Goal: Navigation & Orientation: Find specific page/section

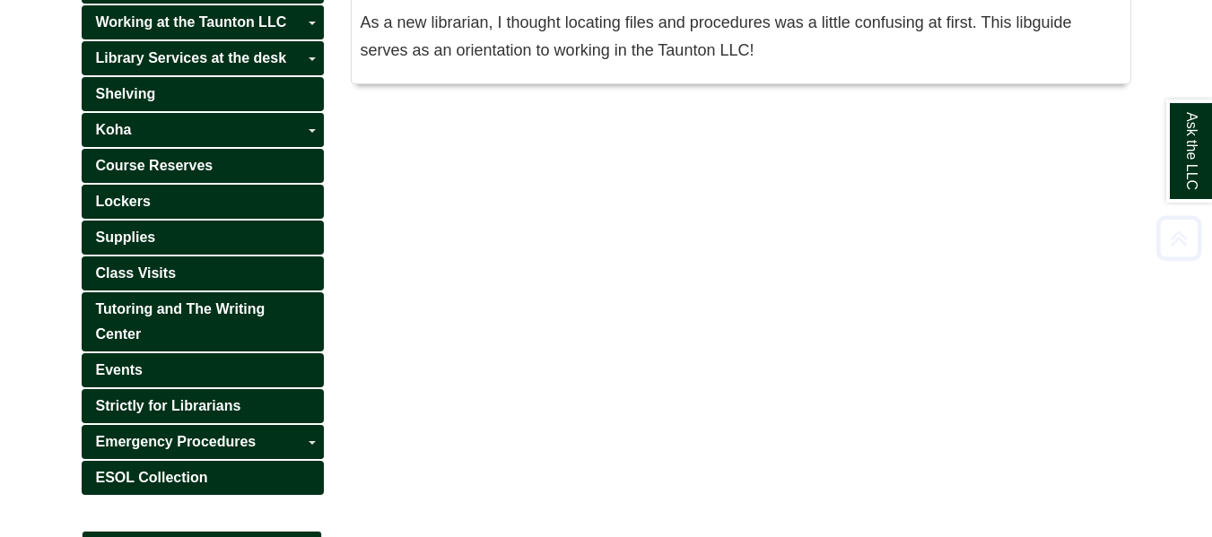
scroll to position [381, 0]
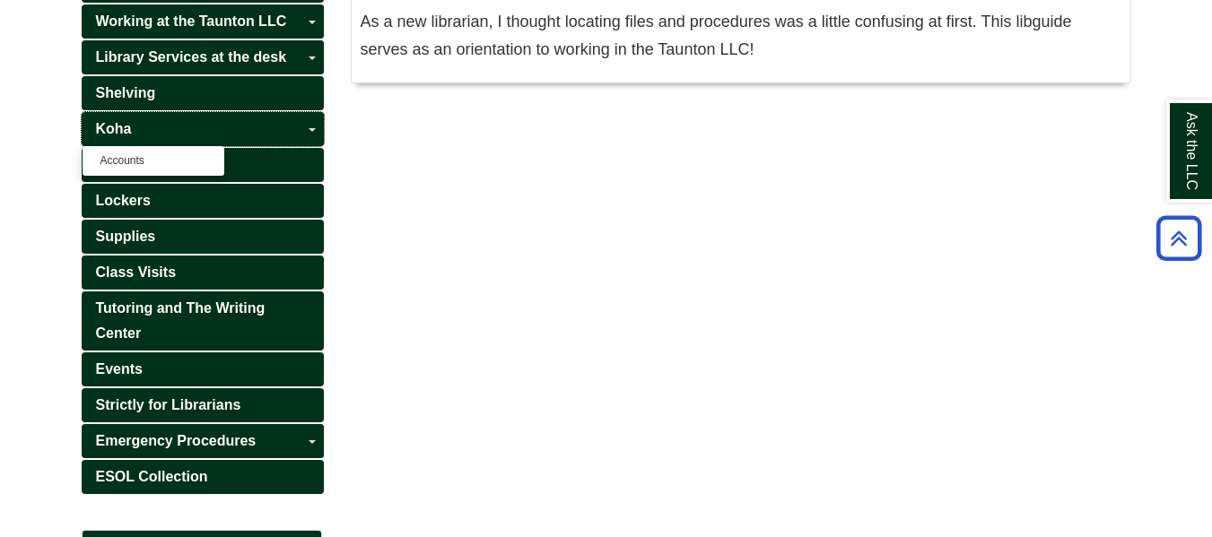
click at [222, 130] on link "Koha" at bounding box center [203, 129] width 242 height 34
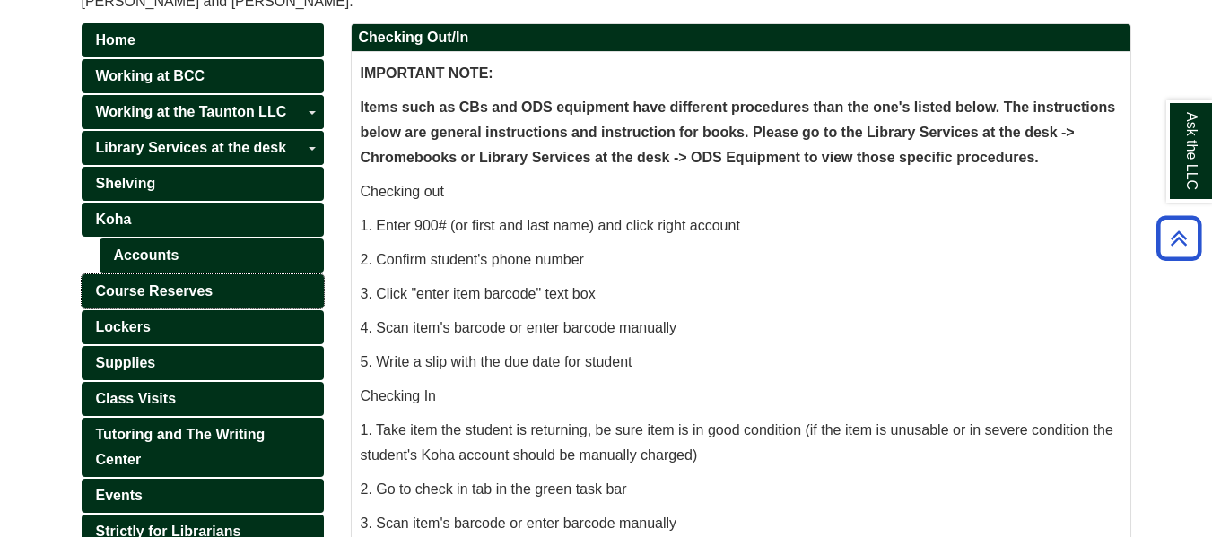
scroll to position [506, 0]
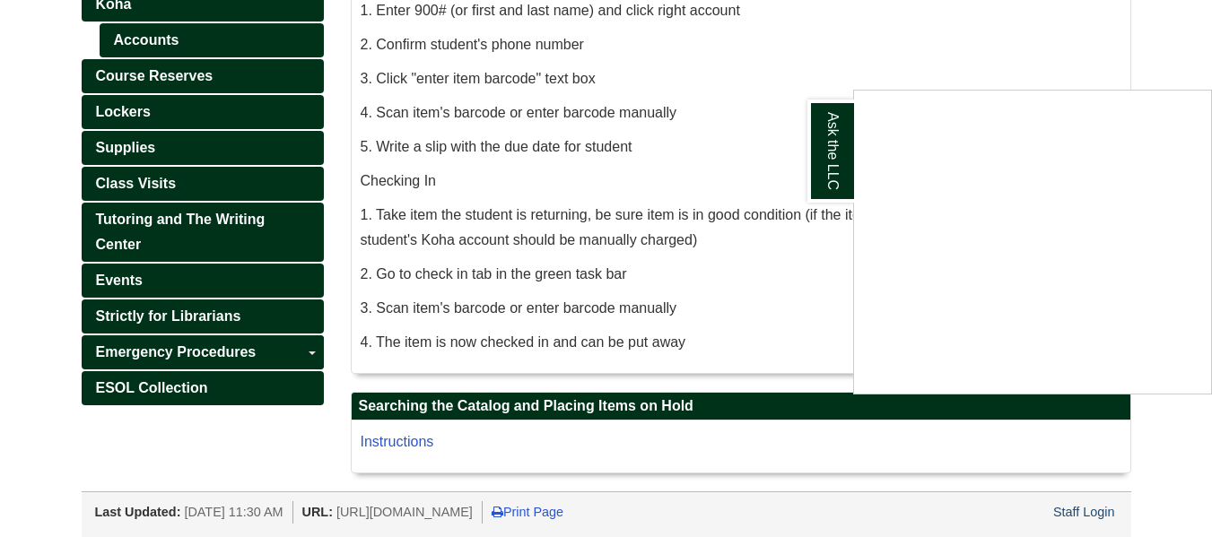
click at [261, 365] on div "Ask the LLC" at bounding box center [606, 268] width 1212 height 537
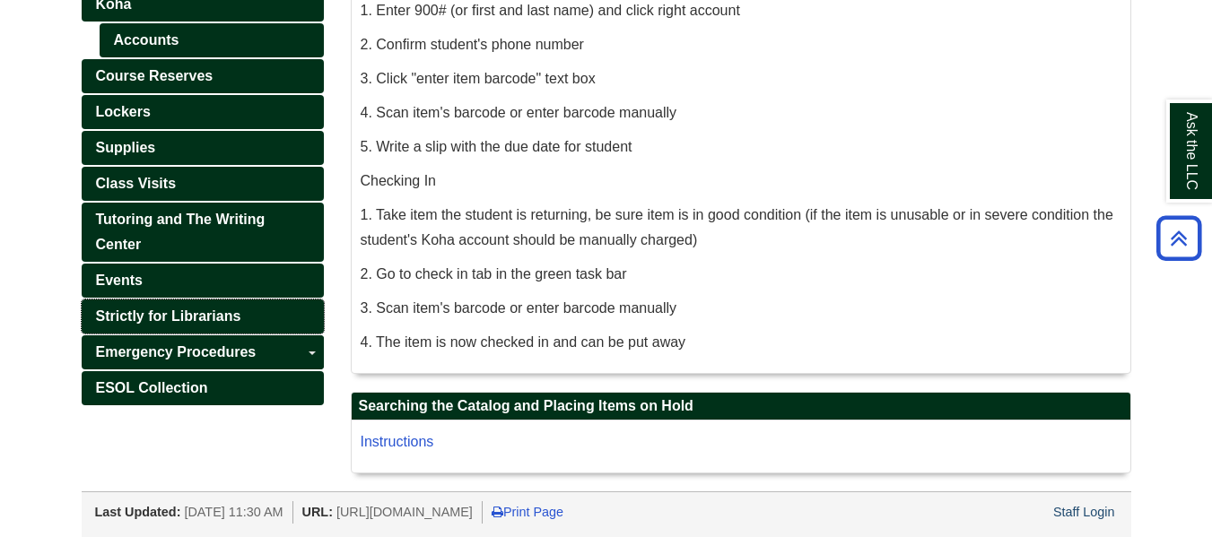
click at [178, 313] on span "Strictly for Librarians" at bounding box center [168, 316] width 145 height 15
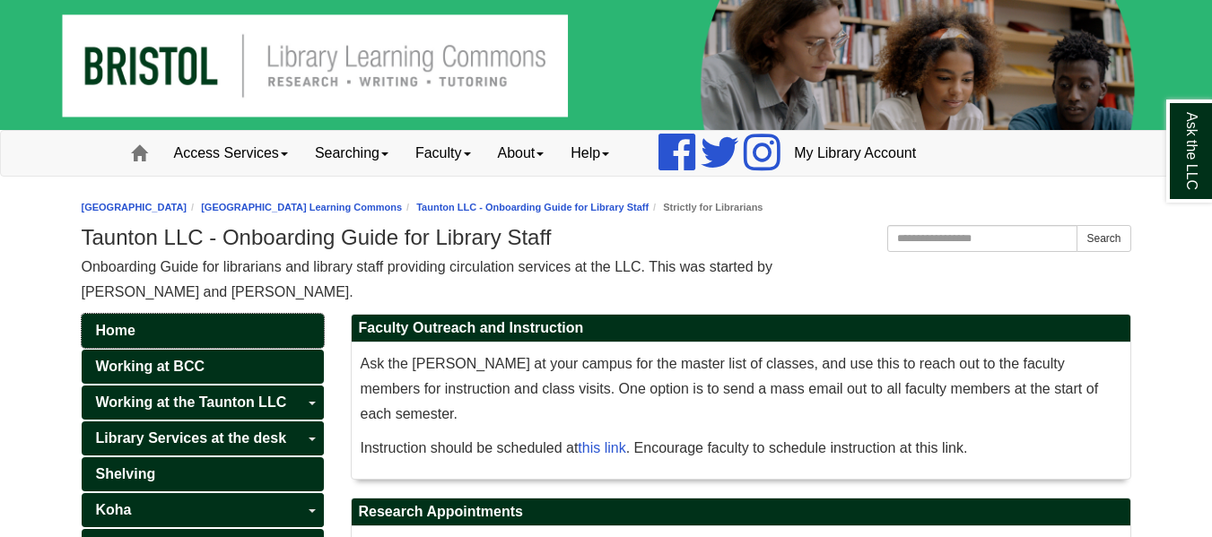
click at [127, 326] on span "Home" at bounding box center [115, 330] width 39 height 15
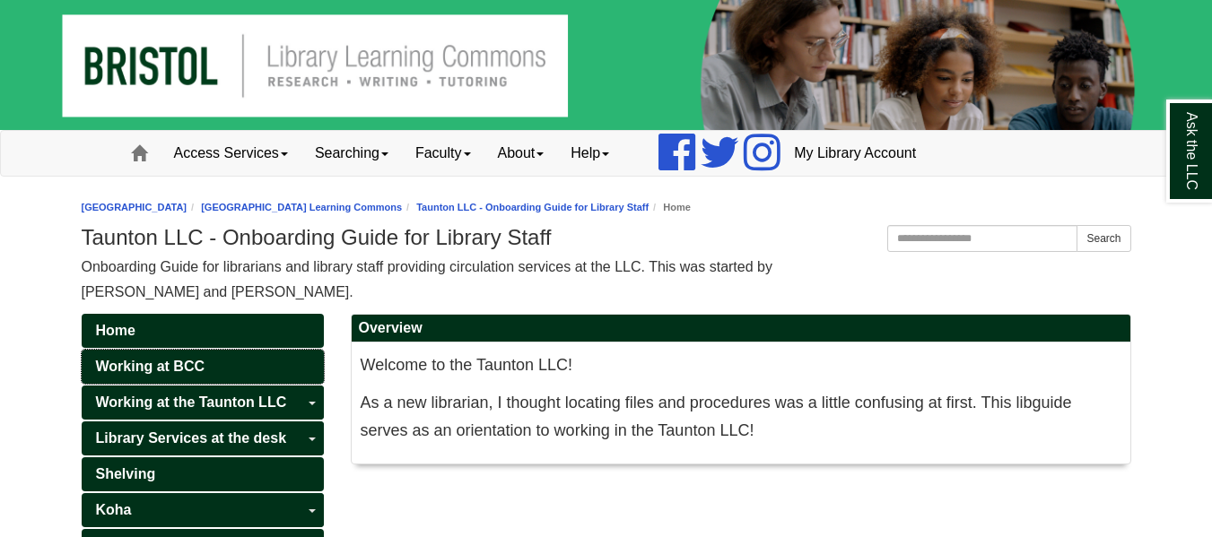
click at [161, 360] on span "Working at BCC" at bounding box center [150, 366] width 109 height 15
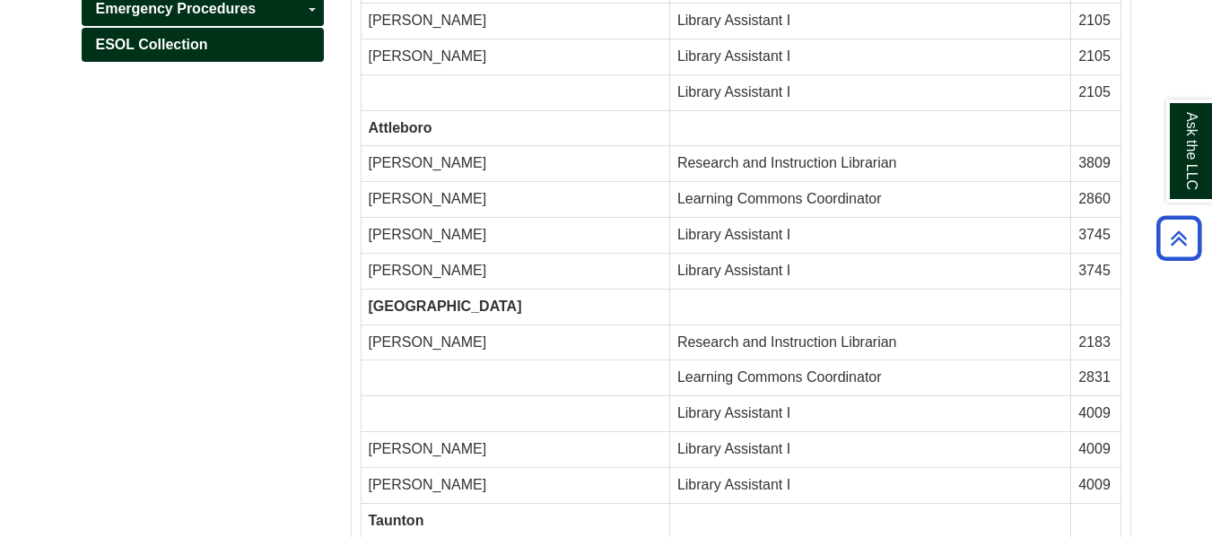
scroll to position [1048, 0]
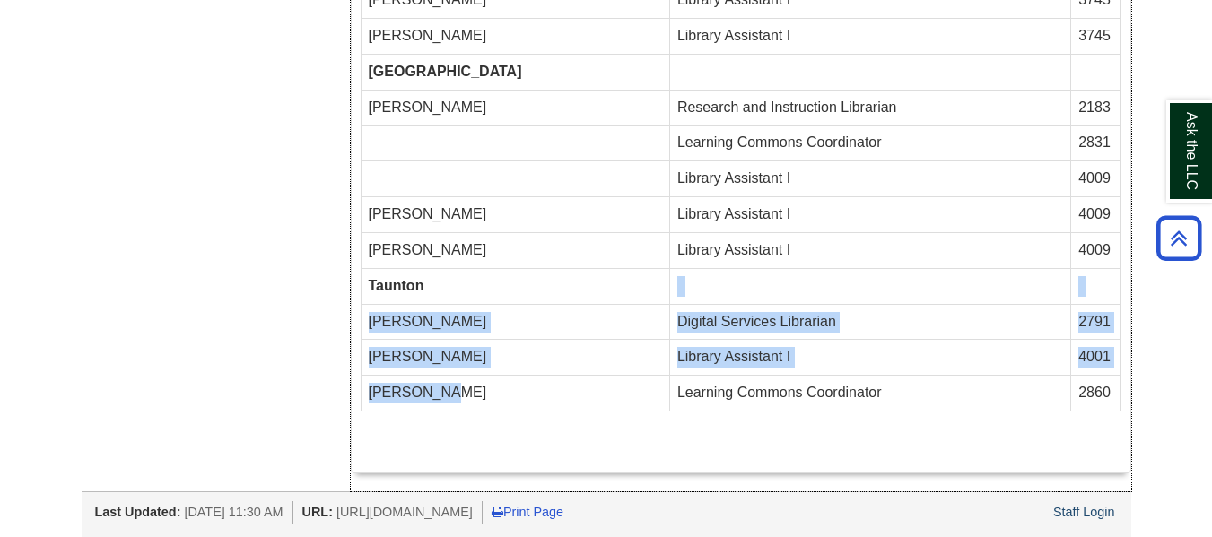
drag, startPoint x: 420, startPoint y: 273, endPoint x: 603, endPoint y: 397, distance: 221.4
click at [603, 397] on td "Em Sandman" at bounding box center [515, 394] width 309 height 36
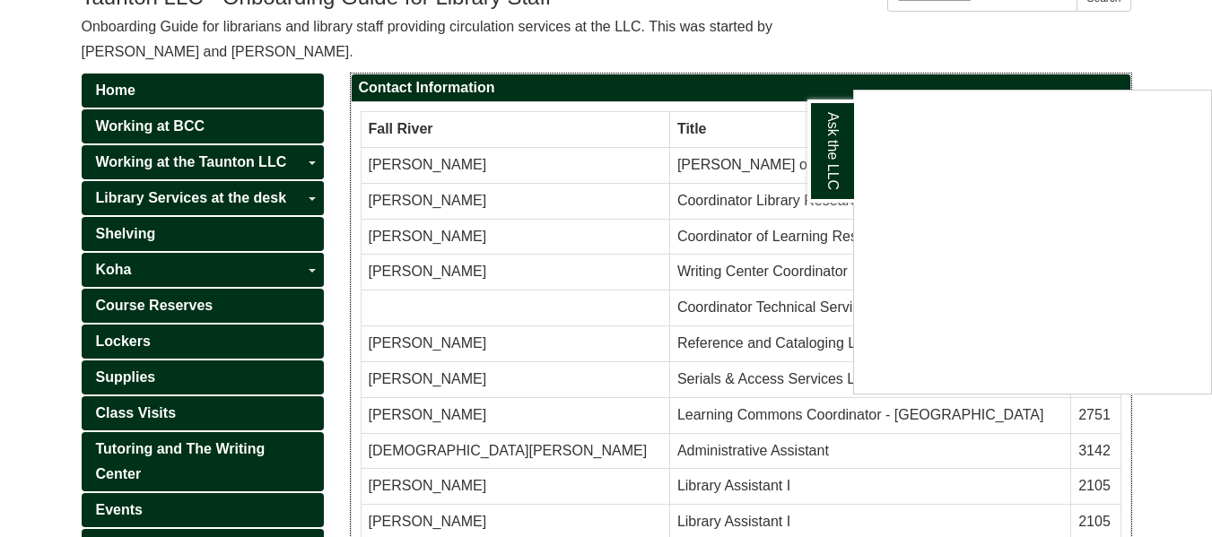
scroll to position [239, 0]
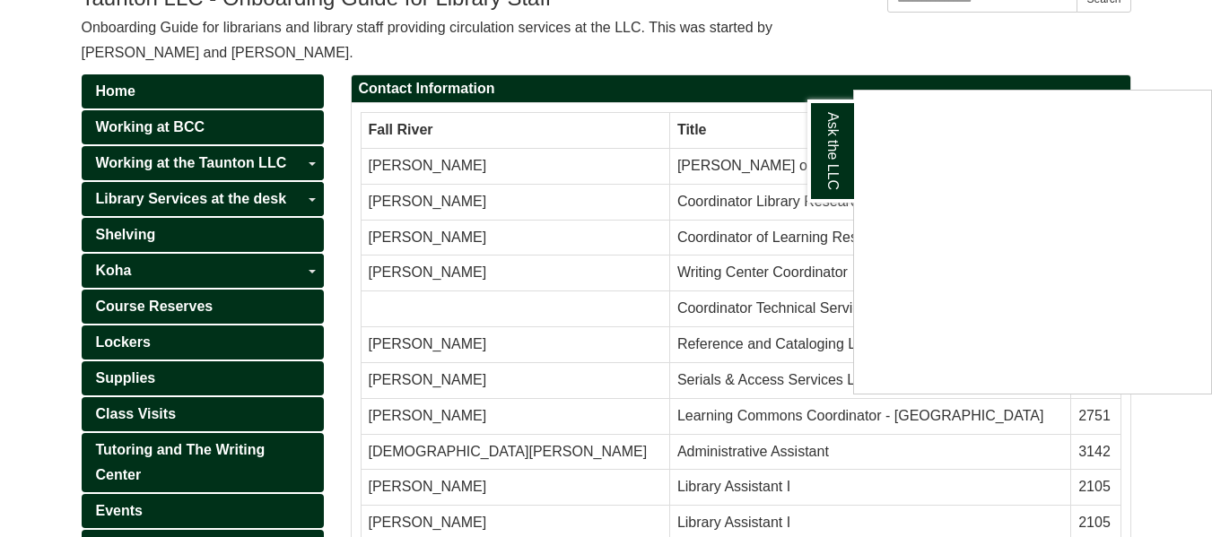
click at [254, 163] on div "Ask the LLC" at bounding box center [606, 268] width 1212 height 537
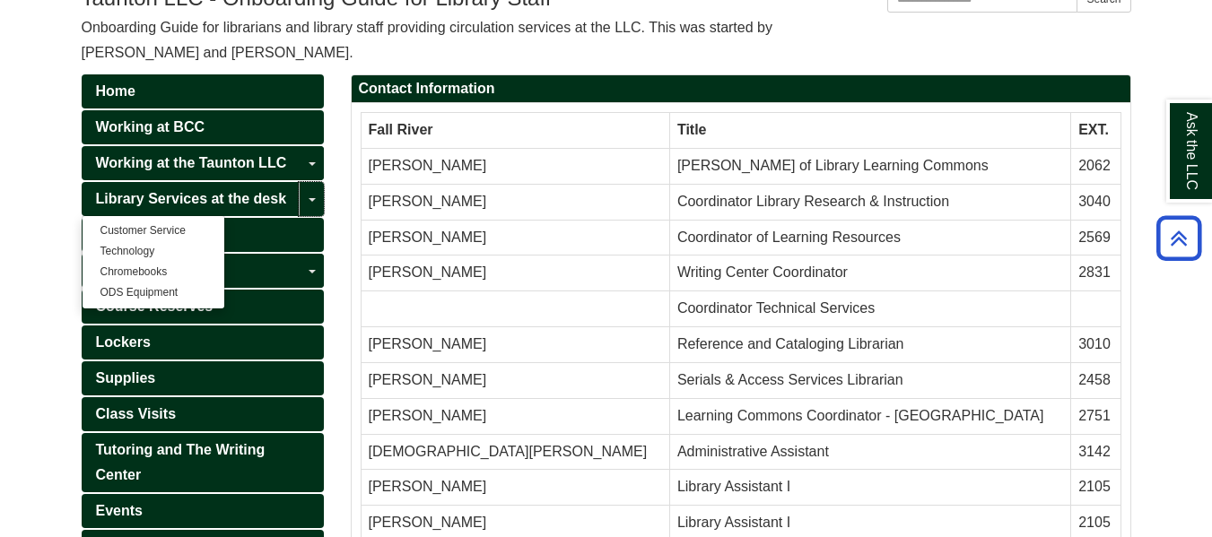
click at [316, 200] on link "Toggle Dropdown" at bounding box center [311, 199] width 25 height 34
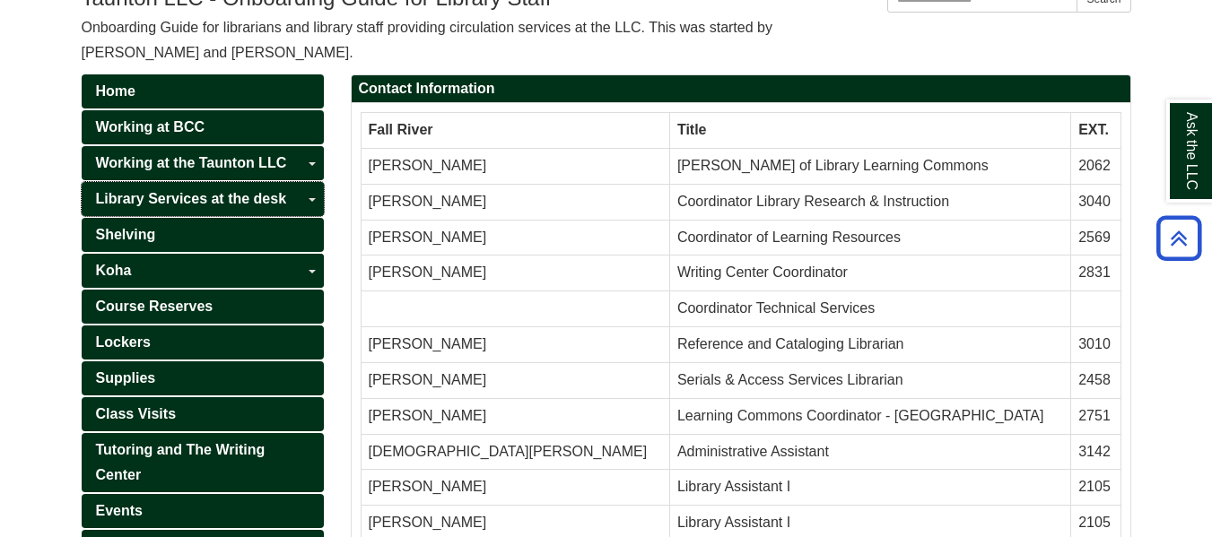
click at [260, 196] on span "Library Services at the desk" at bounding box center [191, 198] width 191 height 15
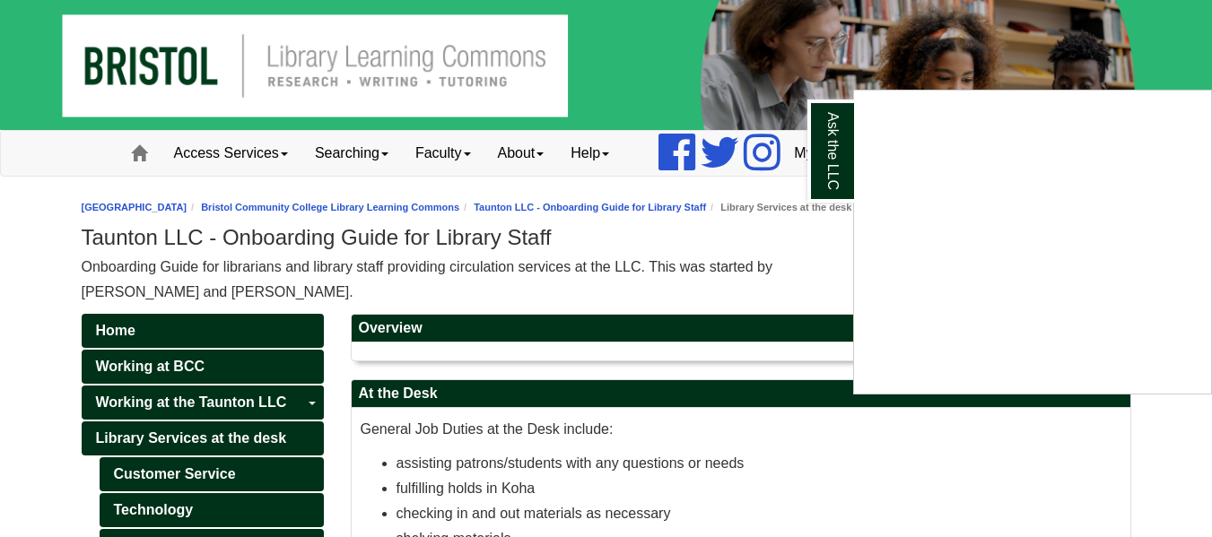
click at [802, 302] on div "Ask the LLC" at bounding box center [606, 268] width 1212 height 537
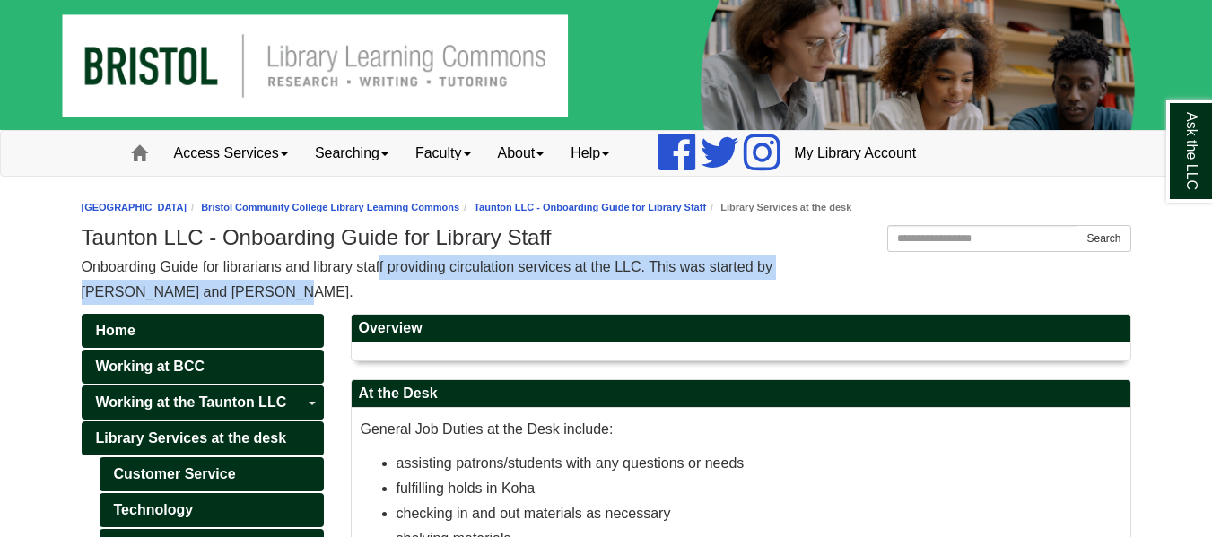
drag, startPoint x: 378, startPoint y: 269, endPoint x: 617, endPoint y: 300, distance: 240.5
click at [617, 300] on div "Onboarding Guide for librarians and library staff providing circulation service…" at bounding box center [606, 280] width 1049 height 50
drag, startPoint x: 155, startPoint y: 255, endPoint x: 299, endPoint y: 286, distance: 146.9
click at [299, 286] on div "Onboarding Guide for librarians and library staff providing circulation service…" at bounding box center [606, 280] width 1049 height 50
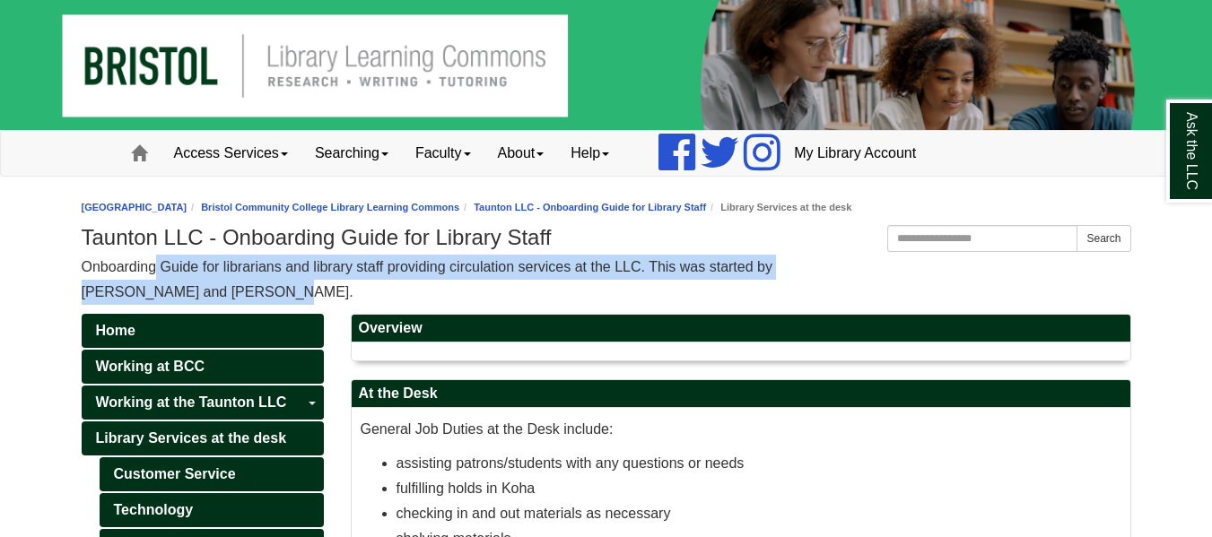
click at [299, 286] on div "Onboarding Guide for librarians and library staff providing circulation service…" at bounding box center [606, 280] width 1049 height 50
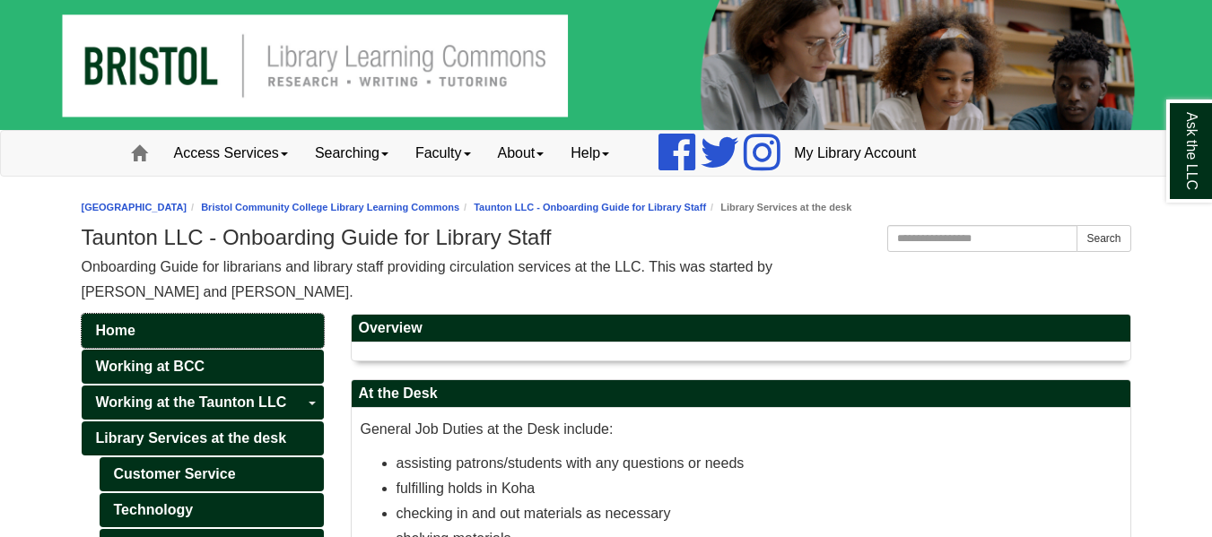
click at [217, 327] on link "Home" at bounding box center [203, 331] width 242 height 34
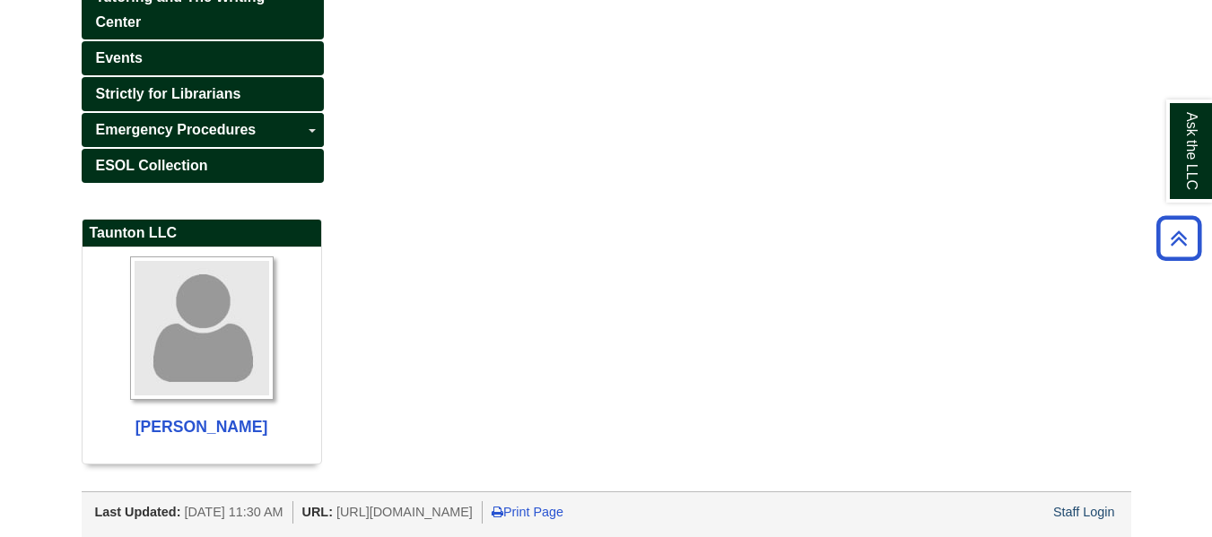
scroll to position [691, 0]
click at [306, 226] on h2 "Taunton LLC" at bounding box center [202, 235] width 239 height 28
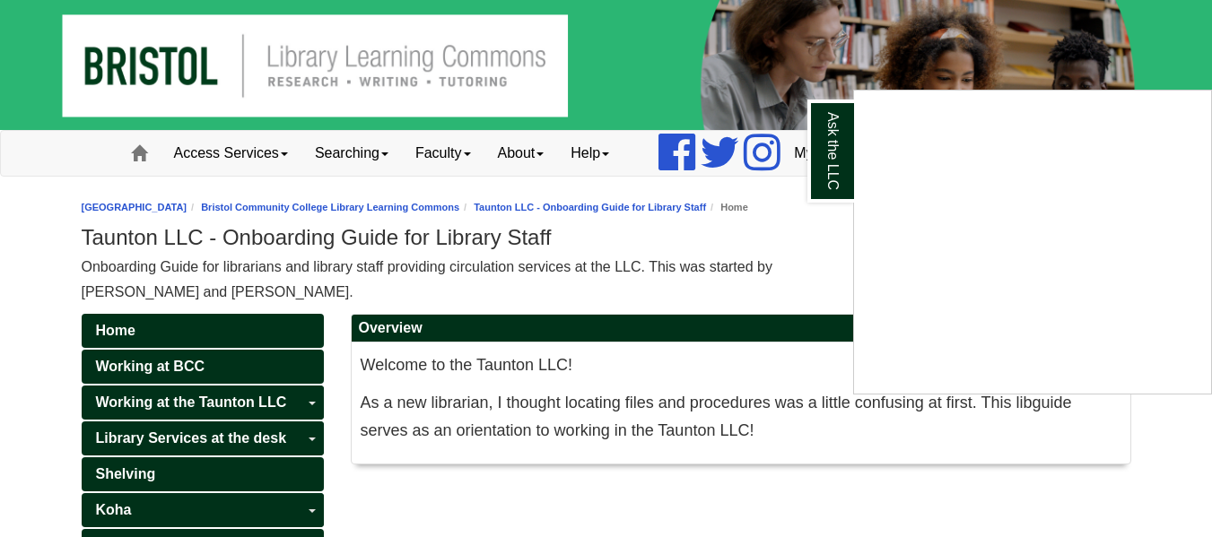
scroll to position [692, 0]
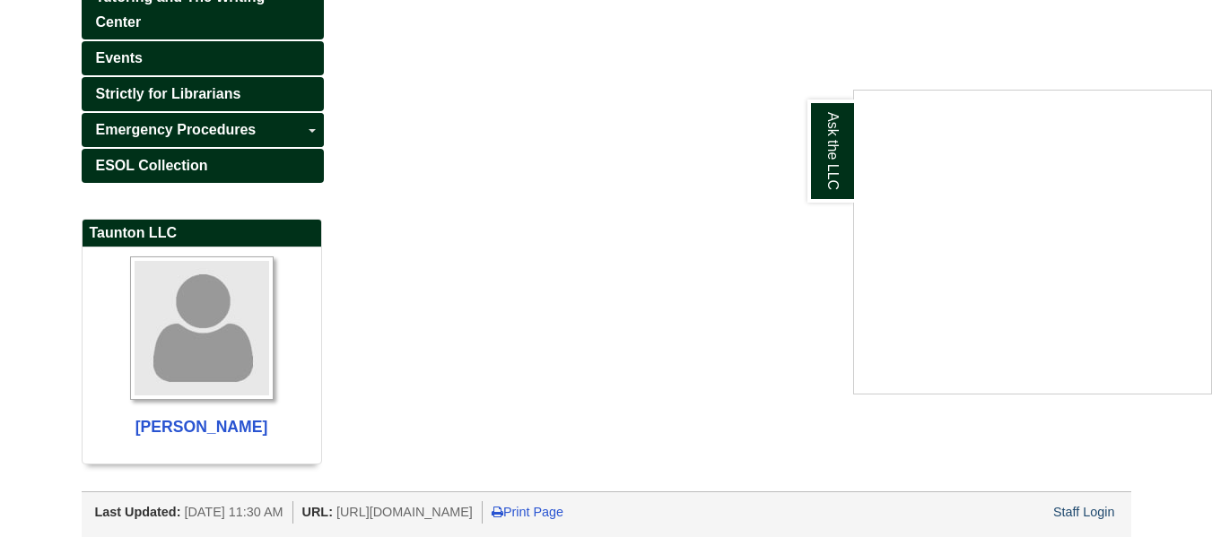
click at [1073, 513] on div "Ask the LLC" at bounding box center [606, 268] width 1212 height 537
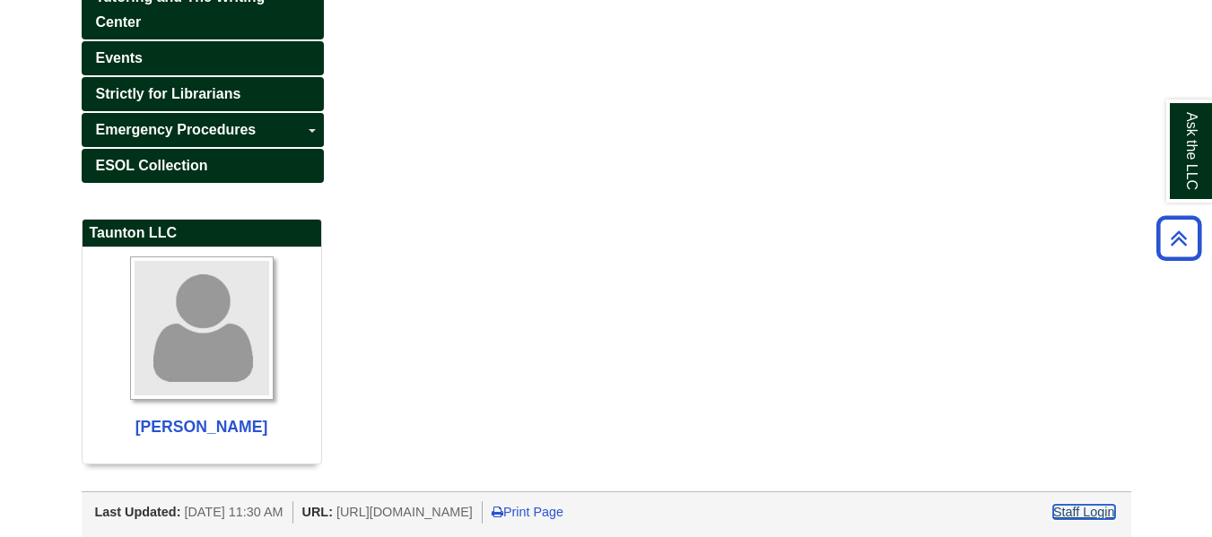
click at [1110, 511] on link "Staff Login" at bounding box center [1084, 512] width 62 height 14
